Goal: Transaction & Acquisition: Book appointment/travel/reservation

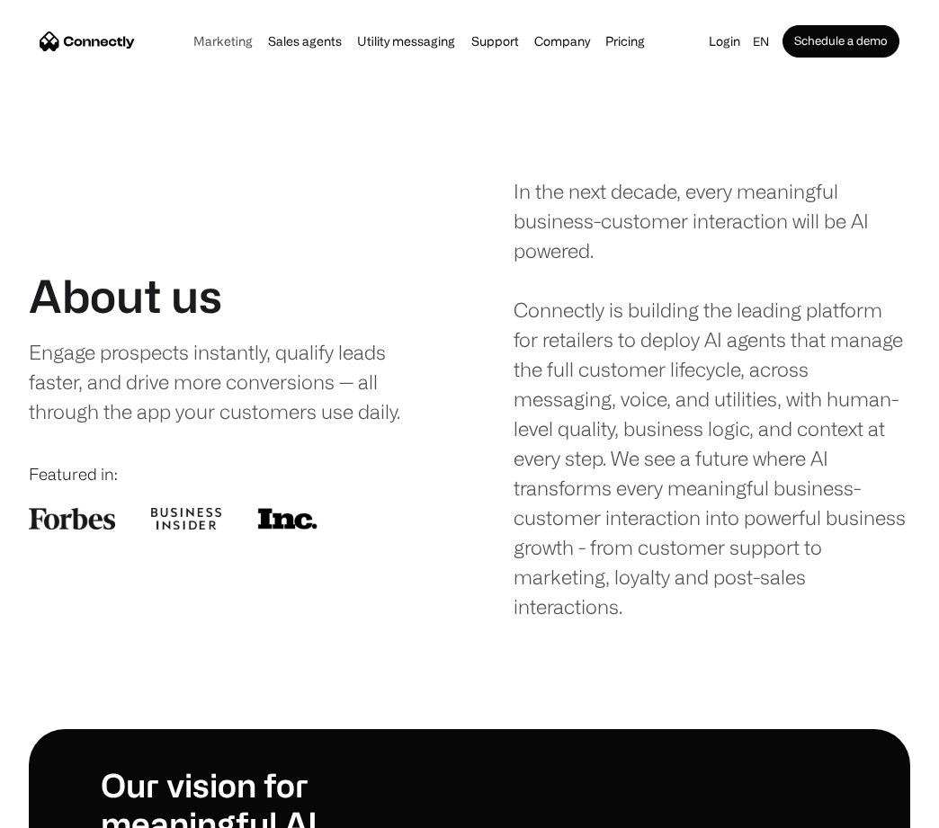
click at [207, 40] on link "Marketing" at bounding box center [223, 41] width 70 height 14
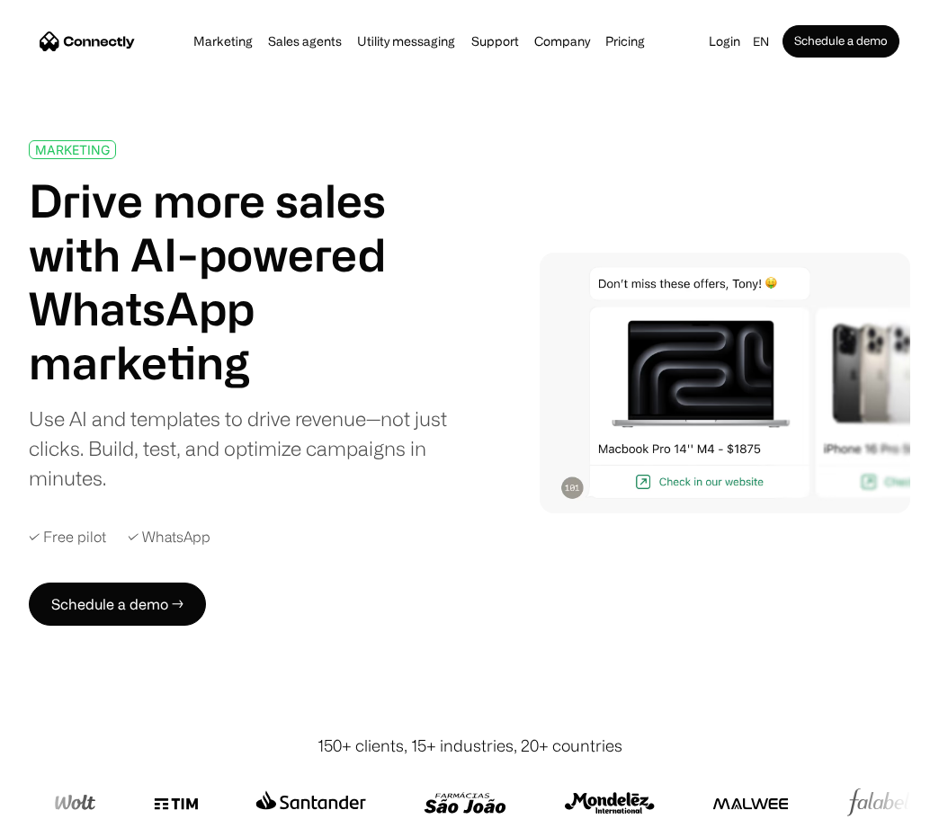
click at [599, 396] on img at bounding box center [725, 384] width 371 height 262
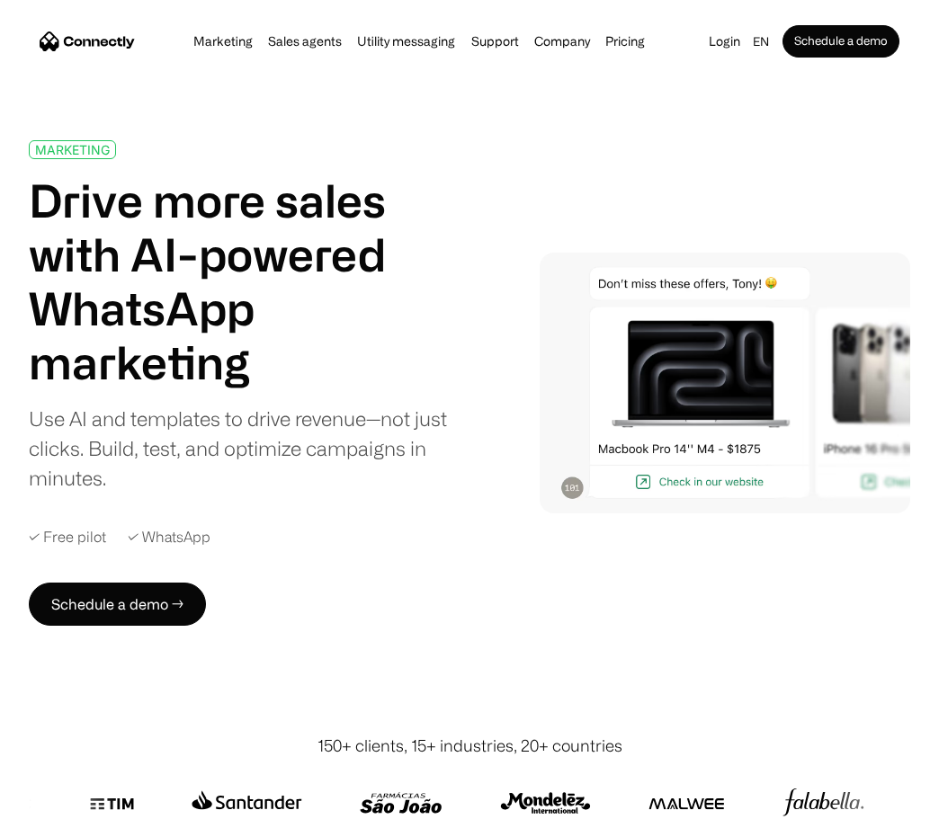
click at [671, 391] on img at bounding box center [725, 384] width 371 height 262
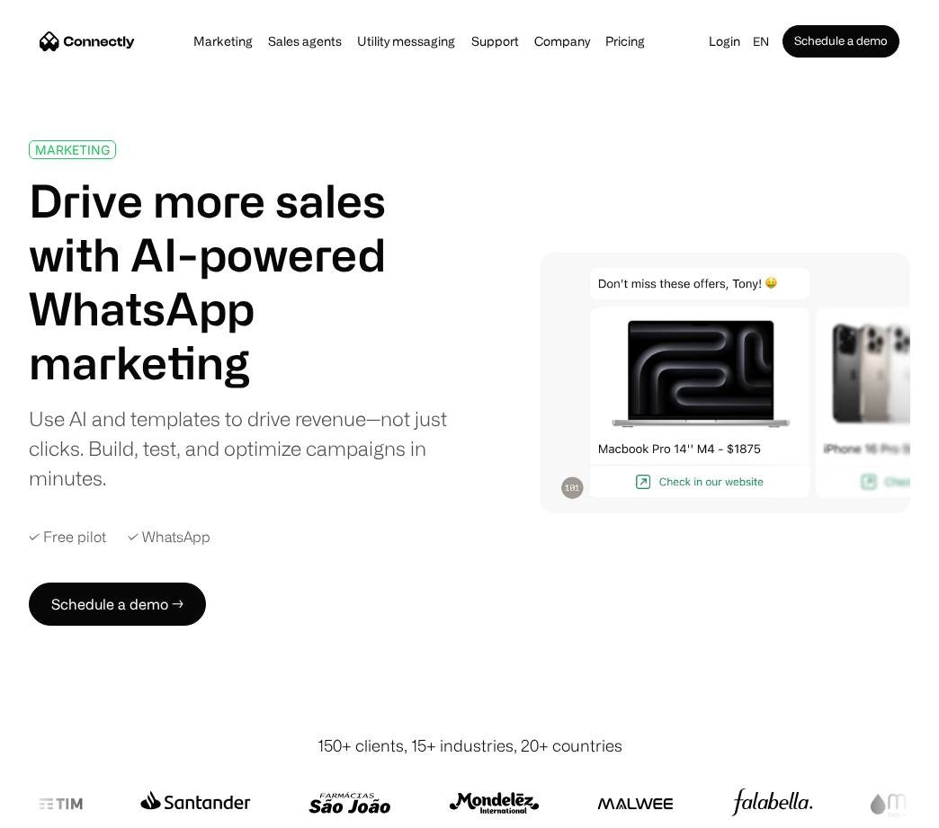
click at [873, 397] on img at bounding box center [725, 384] width 371 height 262
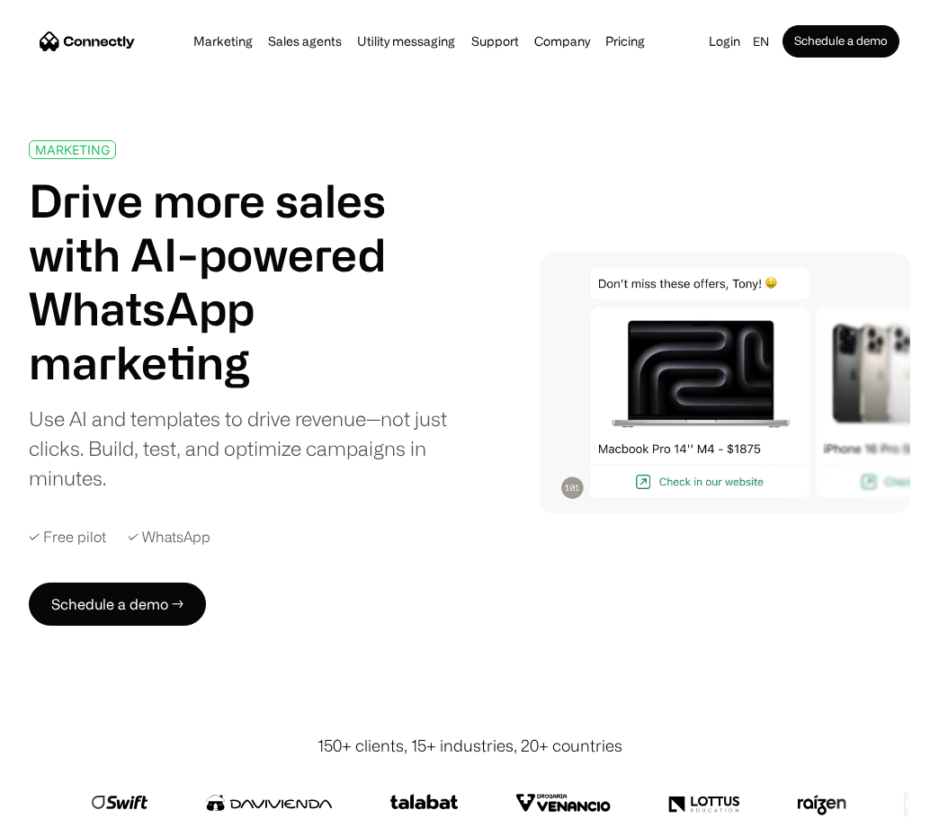
click at [116, 39] on img "home" at bounding box center [87, 40] width 95 height 19
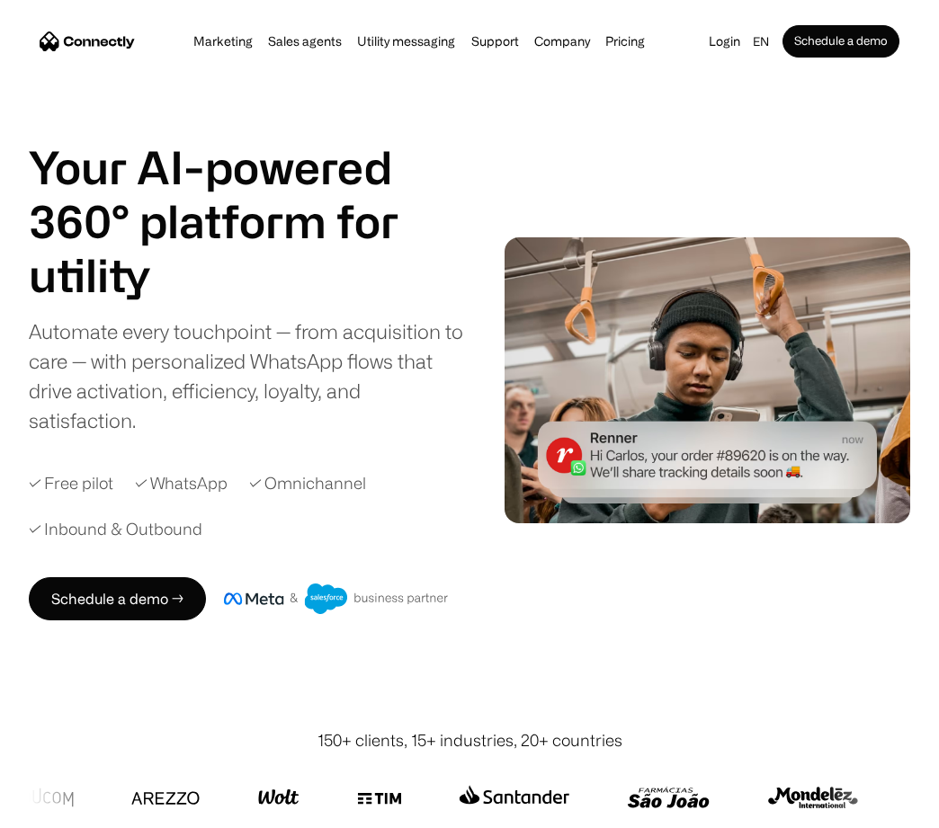
click at [670, 480] on img at bounding box center [708, 380] width 406 height 286
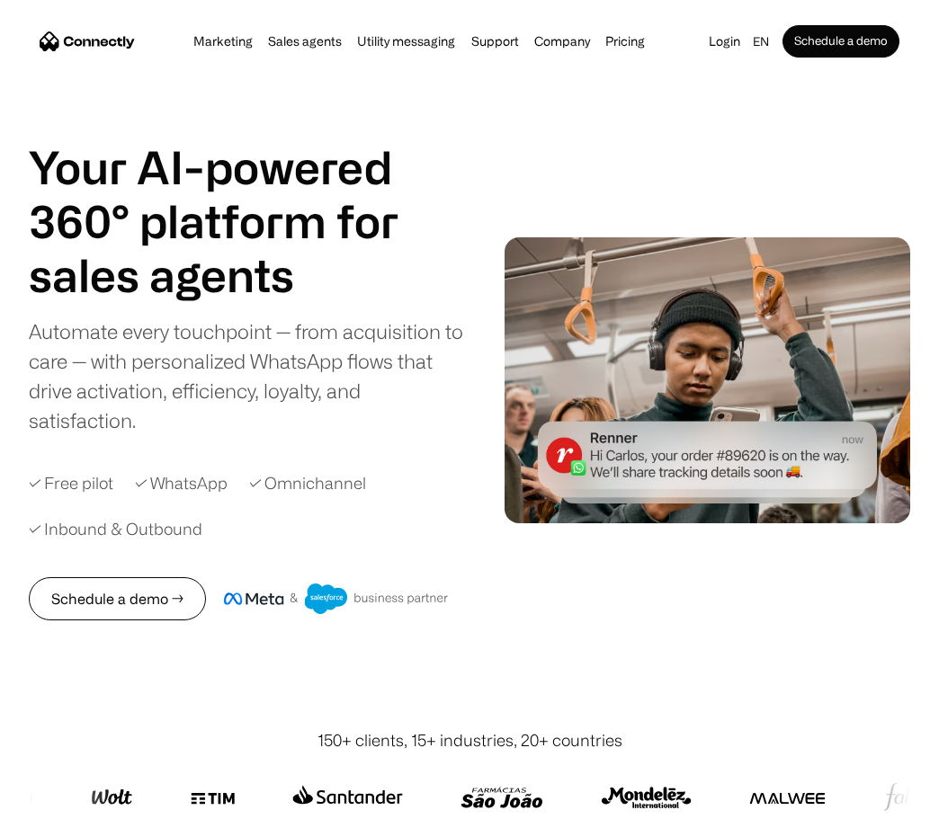
drag, startPoint x: 149, startPoint y: 598, endPoint x: 174, endPoint y: 583, distance: 28.7
click at [172, 583] on link "Schedule a demo →" at bounding box center [117, 598] width 177 height 43
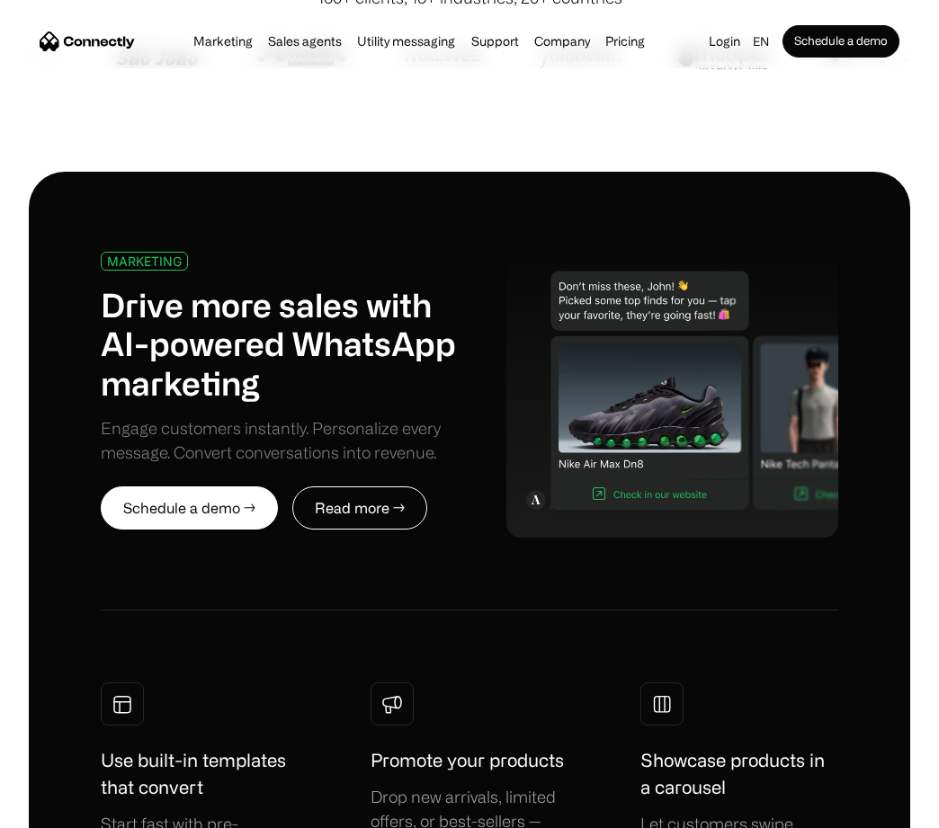
scroll to position [744, 0]
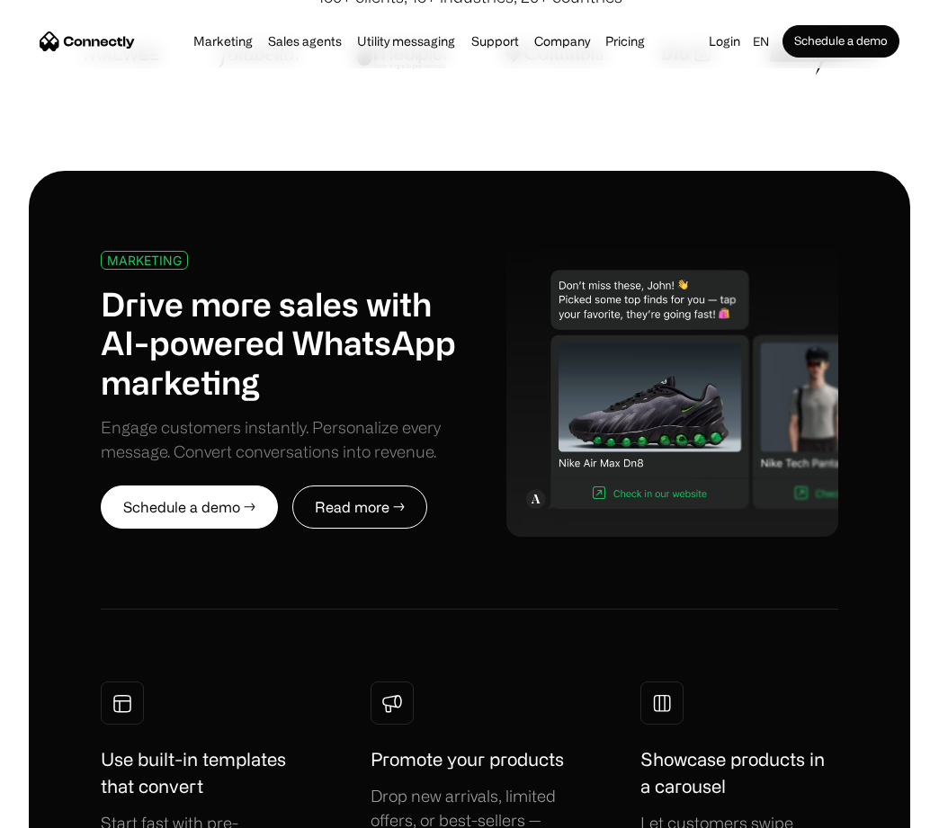
click at [644, 306] on img at bounding box center [672, 390] width 332 height 294
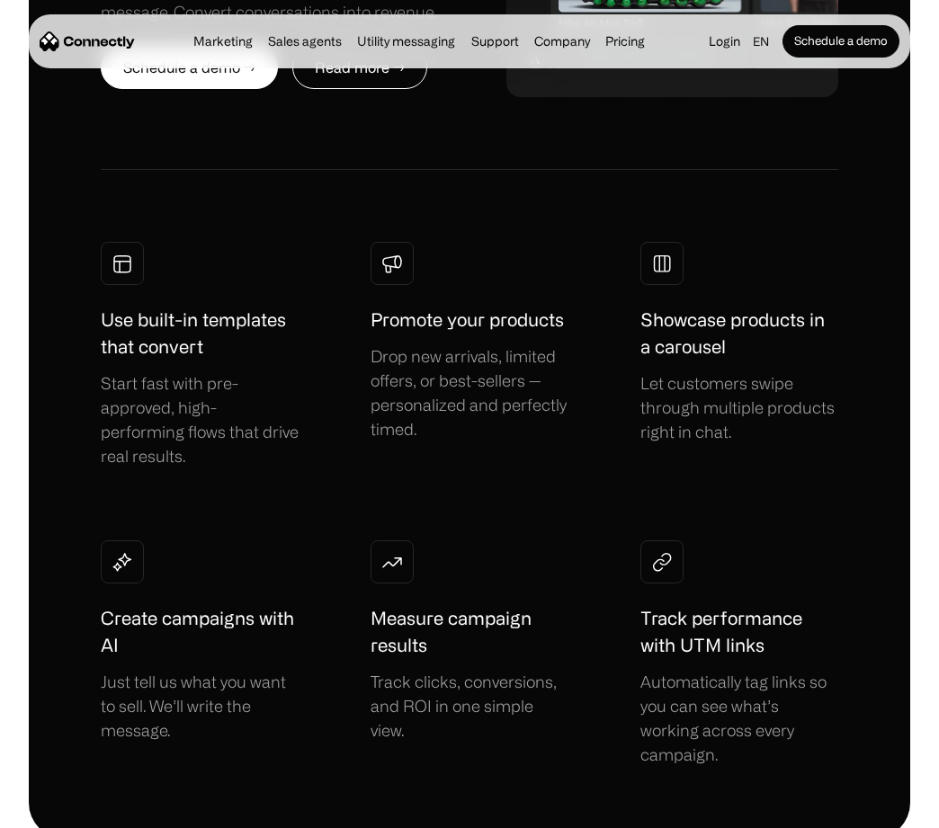
scroll to position [1181, 0]
